Goal: Task Accomplishment & Management: Manage account settings

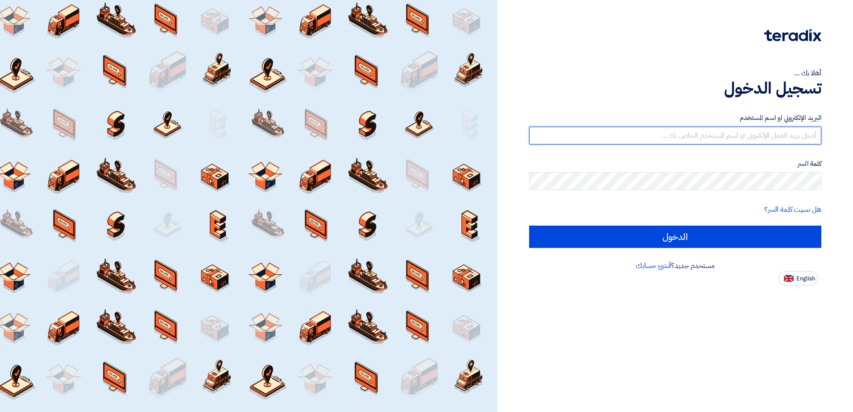
click at [799, 141] on input "text" at bounding box center [675, 136] width 292 height 18
type input "[EMAIL_ADDRESS][DOMAIN_NAME]"
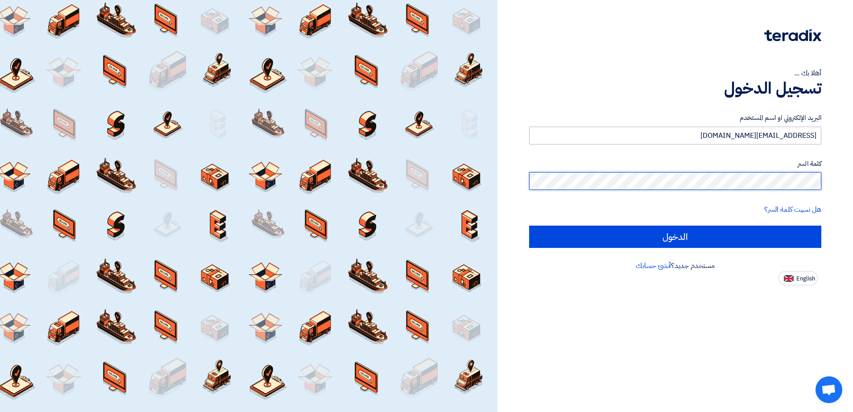
click at [529, 226] on input "الدخول" at bounding box center [675, 237] width 292 height 22
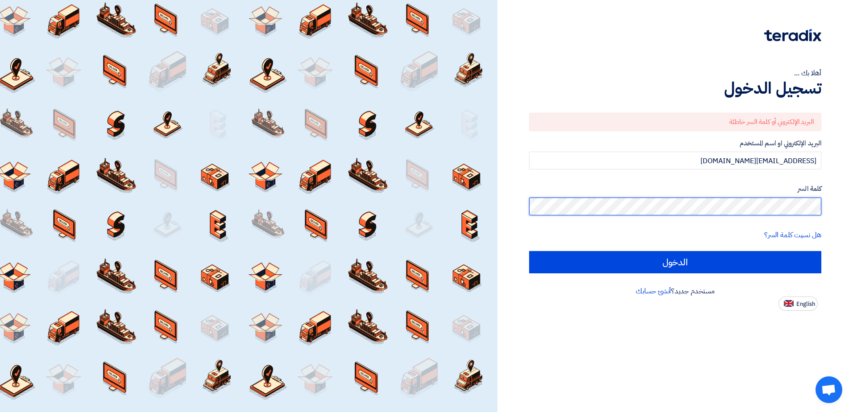
click at [852, 212] on html "أهلا بك ... تسجيل الدخول البريد الإلكتروني أو كلمة السر خاطئة البريد الإلكتروني…" at bounding box center [426, 206] width 853 height 412
click at [529, 251] on input "الدخول" at bounding box center [675, 262] width 292 height 22
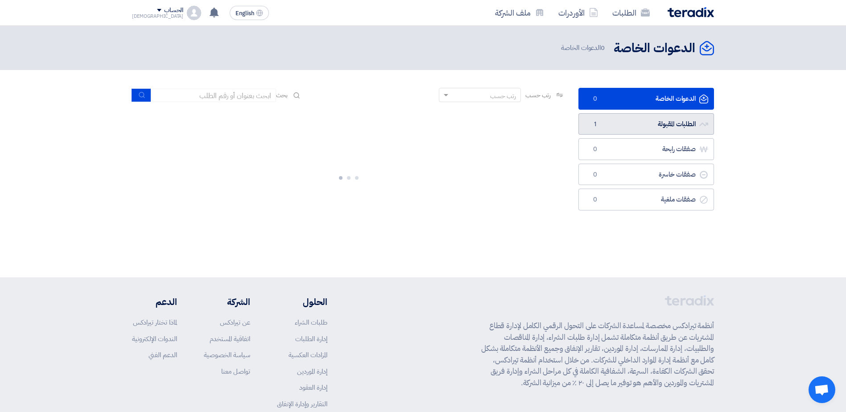
click at [595, 124] on span "1" at bounding box center [595, 124] width 11 height 9
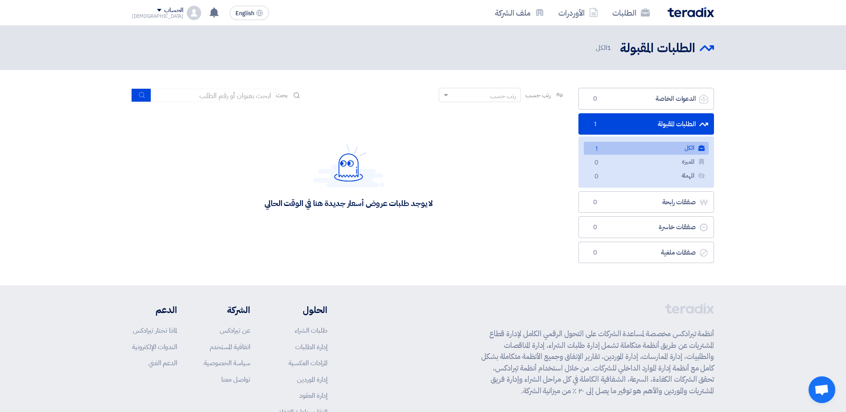
click at [677, 152] on link "الكل الكل 1" at bounding box center [646, 148] width 125 height 13
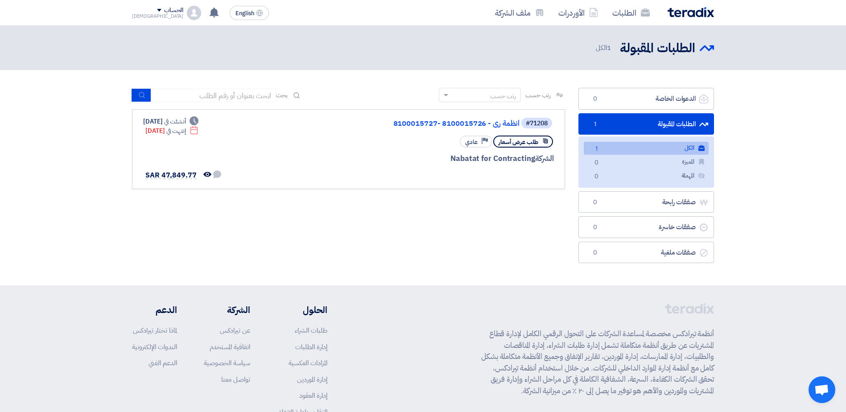
drag, startPoint x: 841, startPoint y: 46, endPoint x: 386, endPoint y: 233, distance: 492.7
click at [386, 233] on div "رتب حسب رتب حسب بحث مجال الطلب مسؤول المشتريات نوع الطلب" at bounding box center [348, 178] width 446 height 180
